Goal: Find contact information

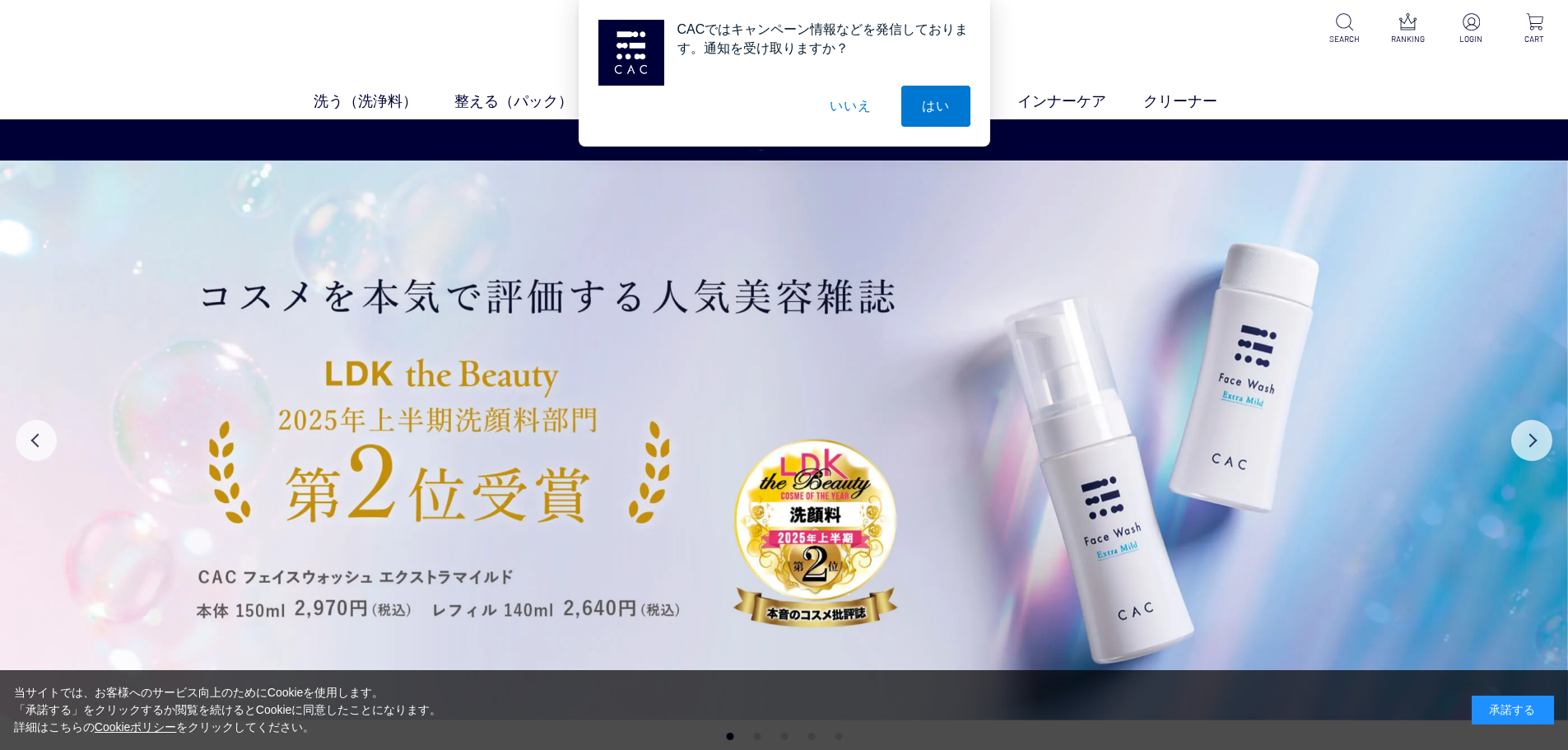
click at [848, 113] on button "いいえ" at bounding box center [851, 106] width 83 height 41
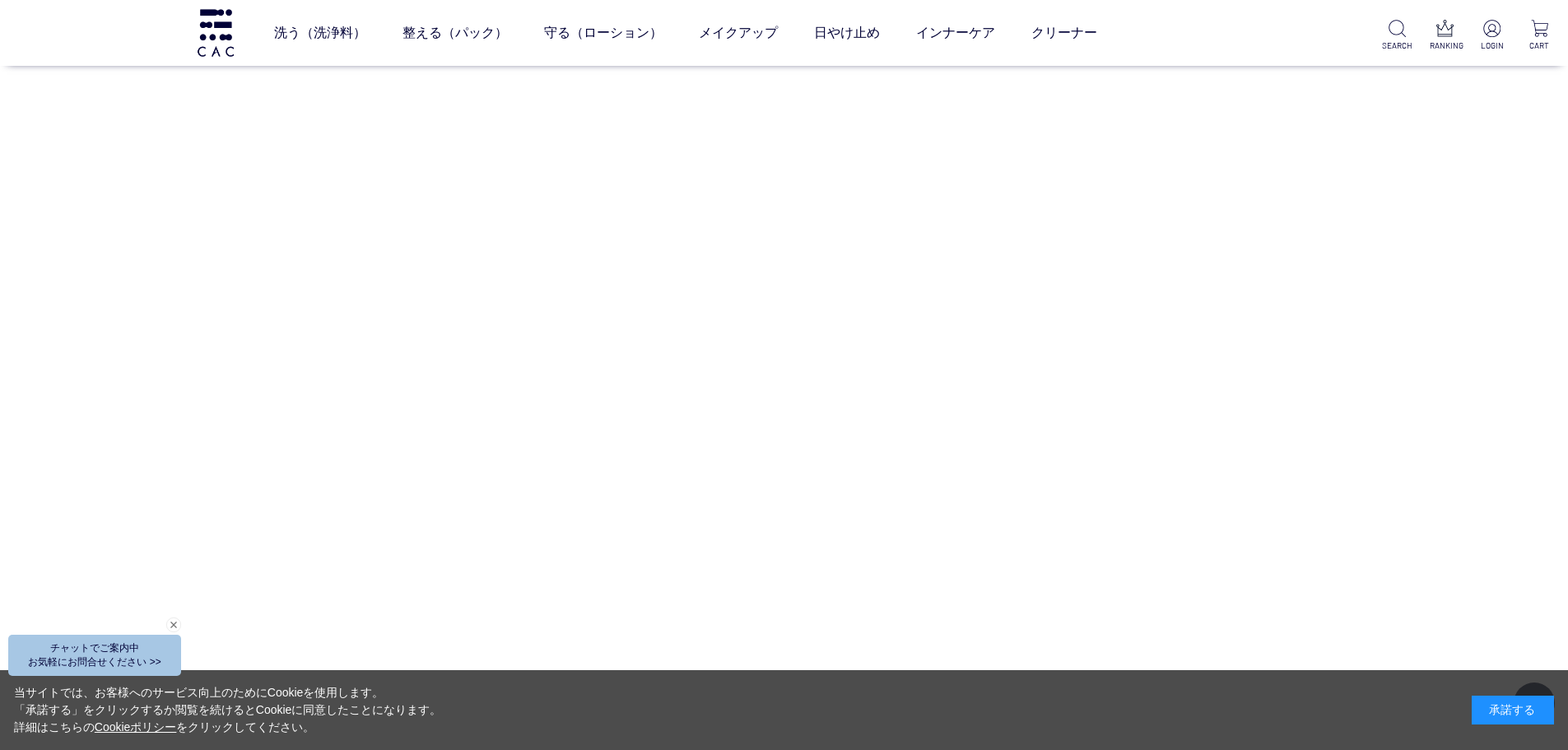
scroll to position [8210, 0]
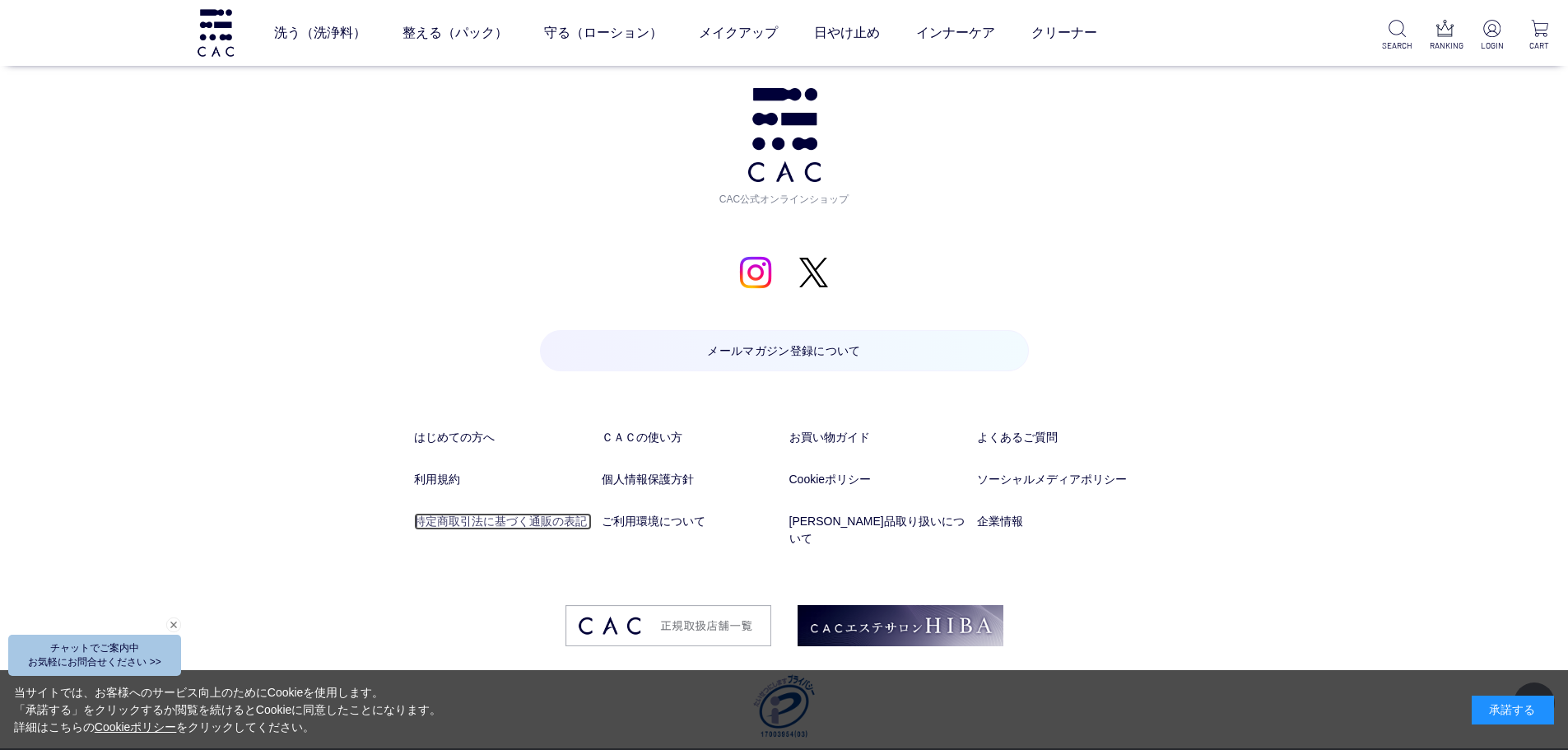
click at [503, 524] on link "特定商取引法に基づく通販の表記" at bounding box center [503, 522] width 178 height 18
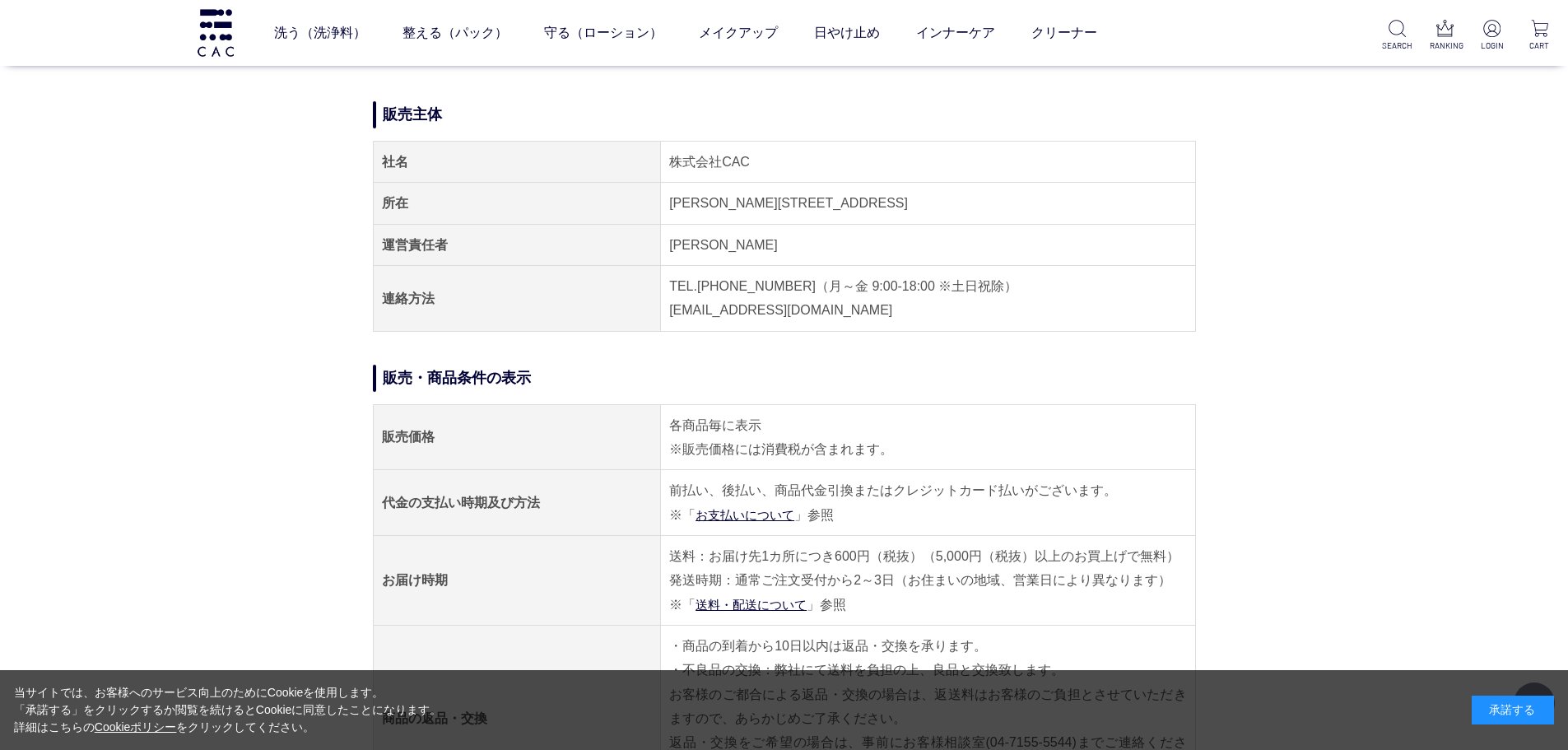
scroll to position [83, 0]
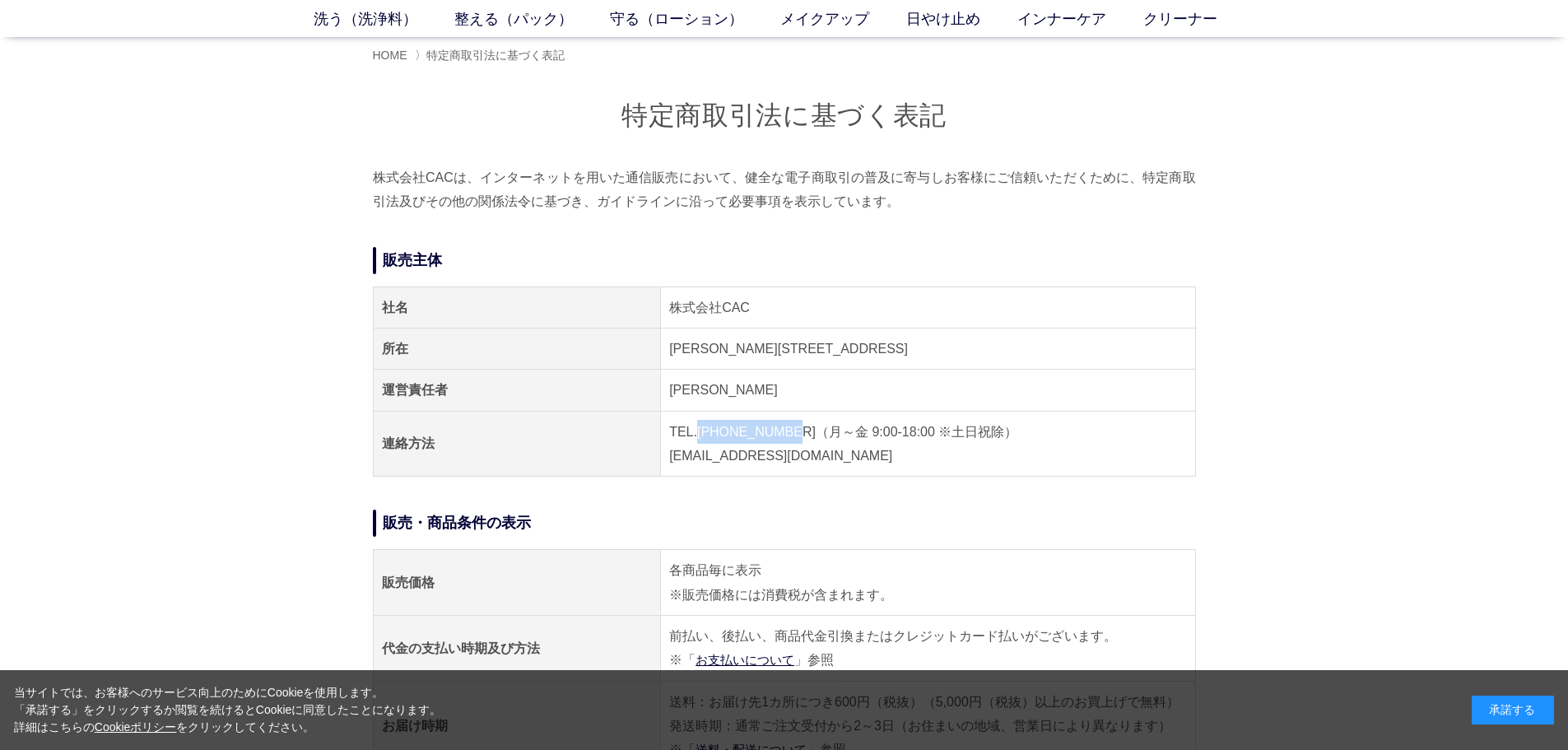
drag, startPoint x: 700, startPoint y: 432, endPoint x: 784, endPoint y: 436, distance: 84.1
click at [784, 436] on td "TEL.04-7153-3348（月～金 9:00-18:00 ※土日祝除） E-MAIL.acc@cac-cosme.co.jp" at bounding box center [927, 444] width 534 height 66
copy td "04-7153-3348"
click at [1151, 435] on td "TEL.04-7153-3348（月～金 9:00-18:00 ※土日祝除） E-MAIL.acc@cac-cosme.co.jp" at bounding box center [927, 444] width 534 height 66
